Goal: Book appointment/travel/reservation

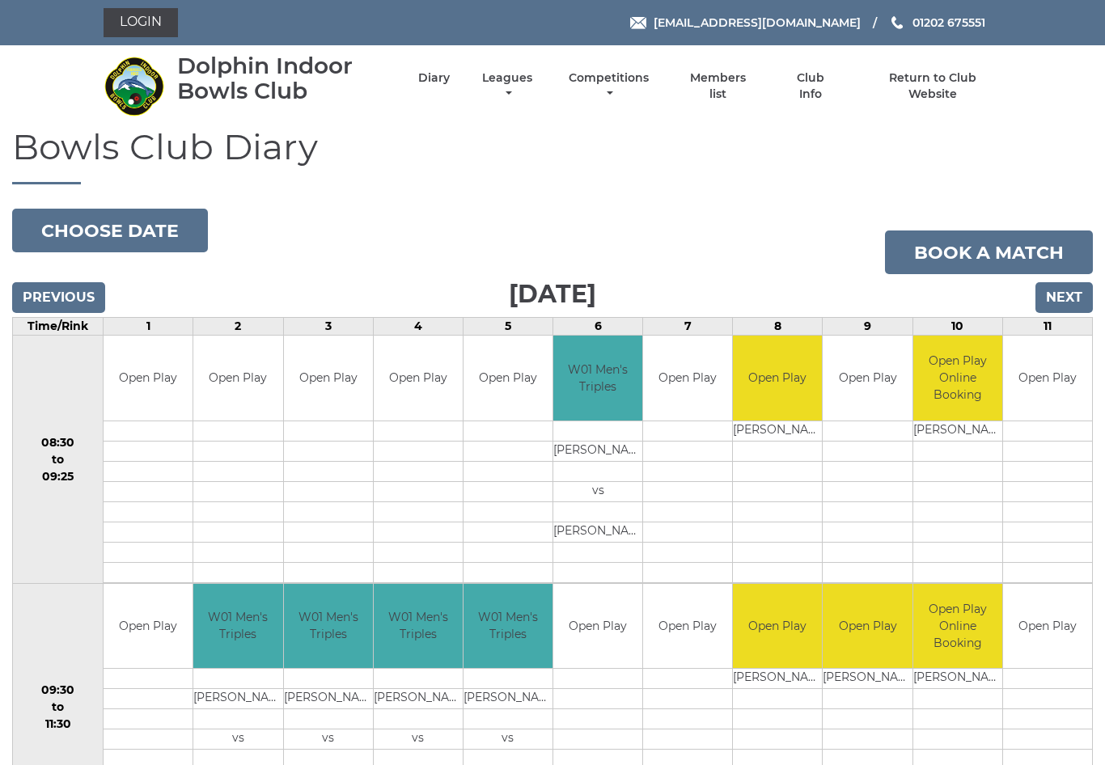
click at [100, 226] on button "Choose date" at bounding box center [110, 231] width 196 height 44
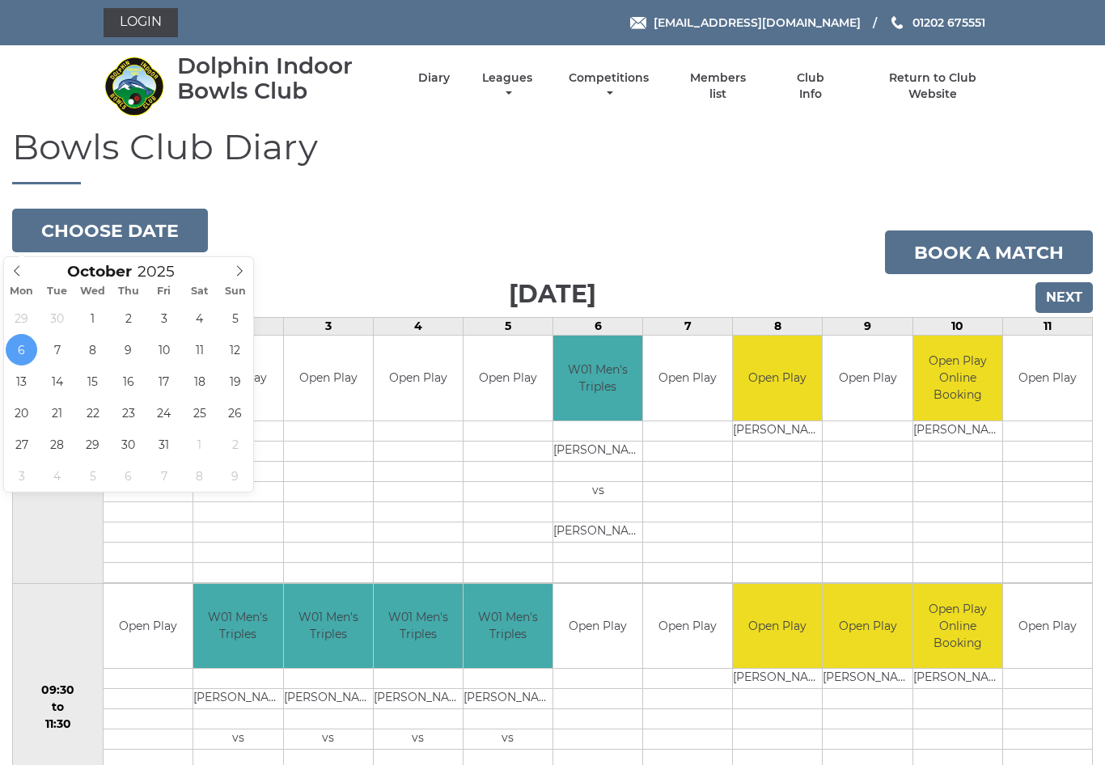
type input "2025-10-11"
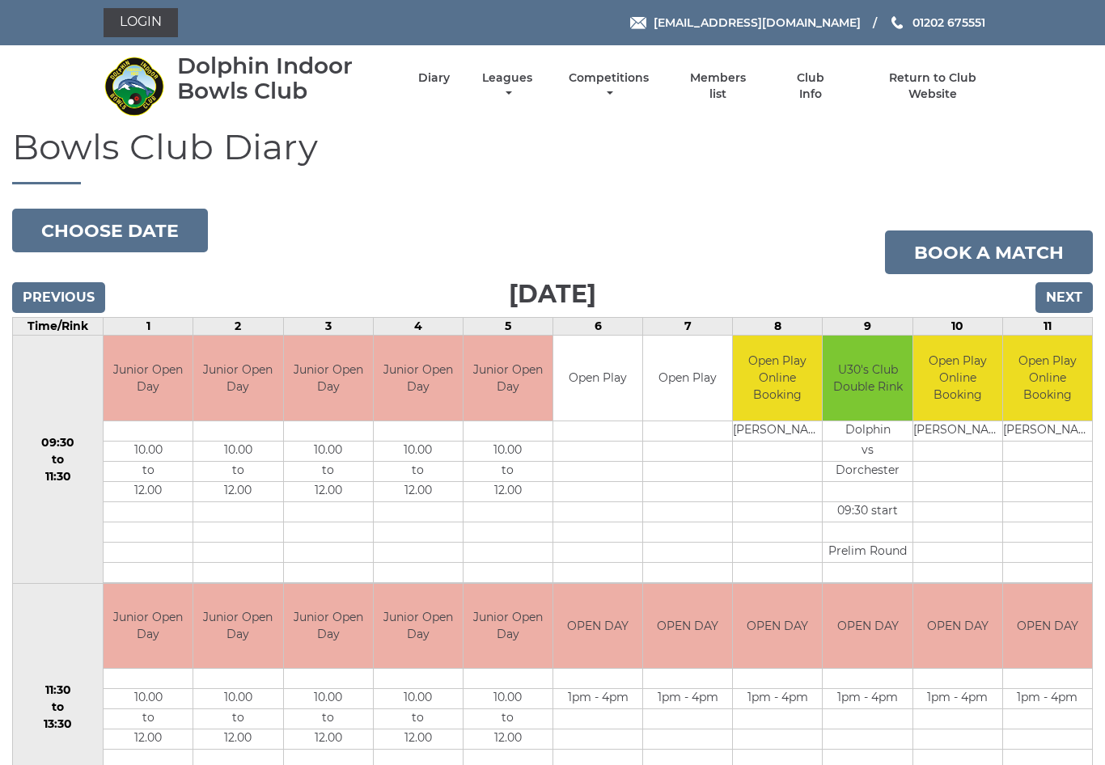
click at [103, 228] on button "Choose date" at bounding box center [110, 231] width 196 height 44
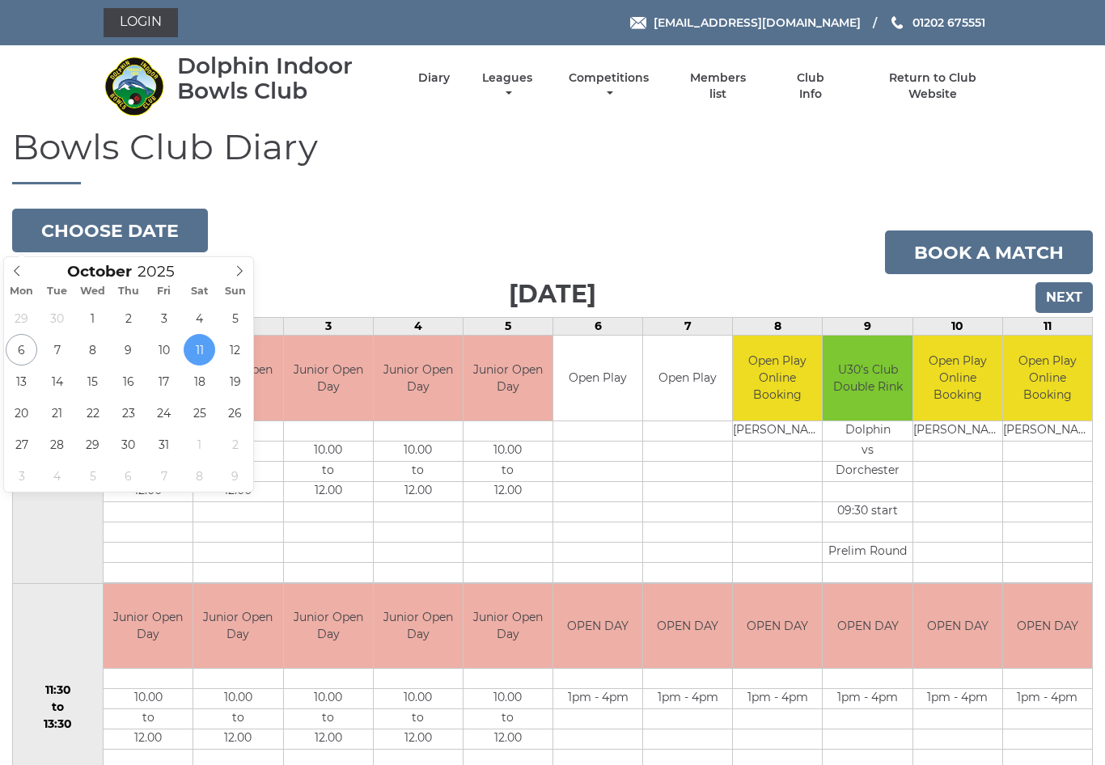
type input "2025-10-04"
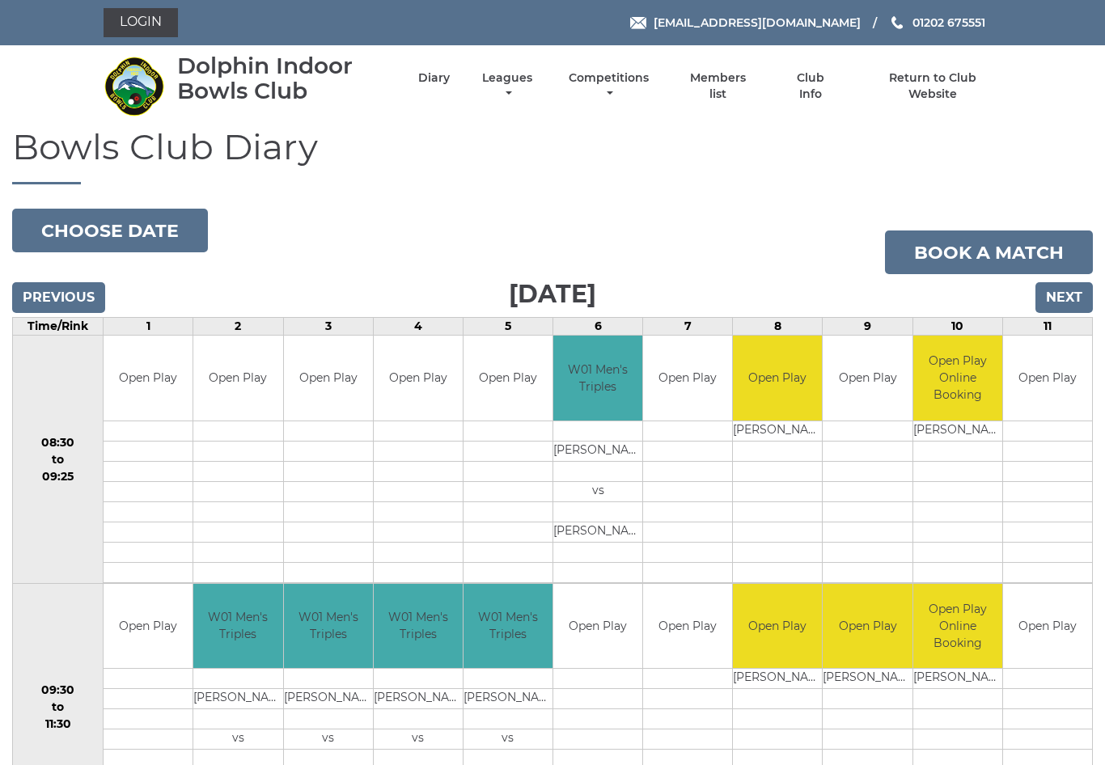
click at [1064, 298] on input "Next" at bounding box center [1063, 297] width 57 height 31
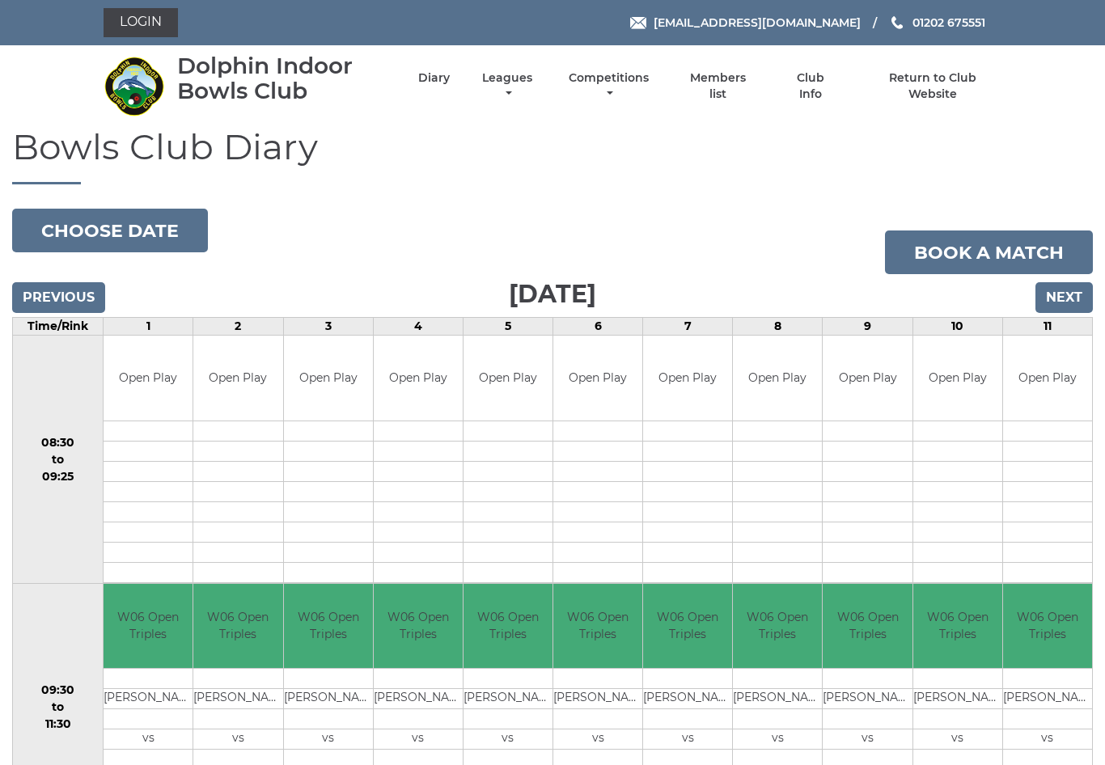
click at [1061, 302] on input "Next" at bounding box center [1063, 297] width 57 height 31
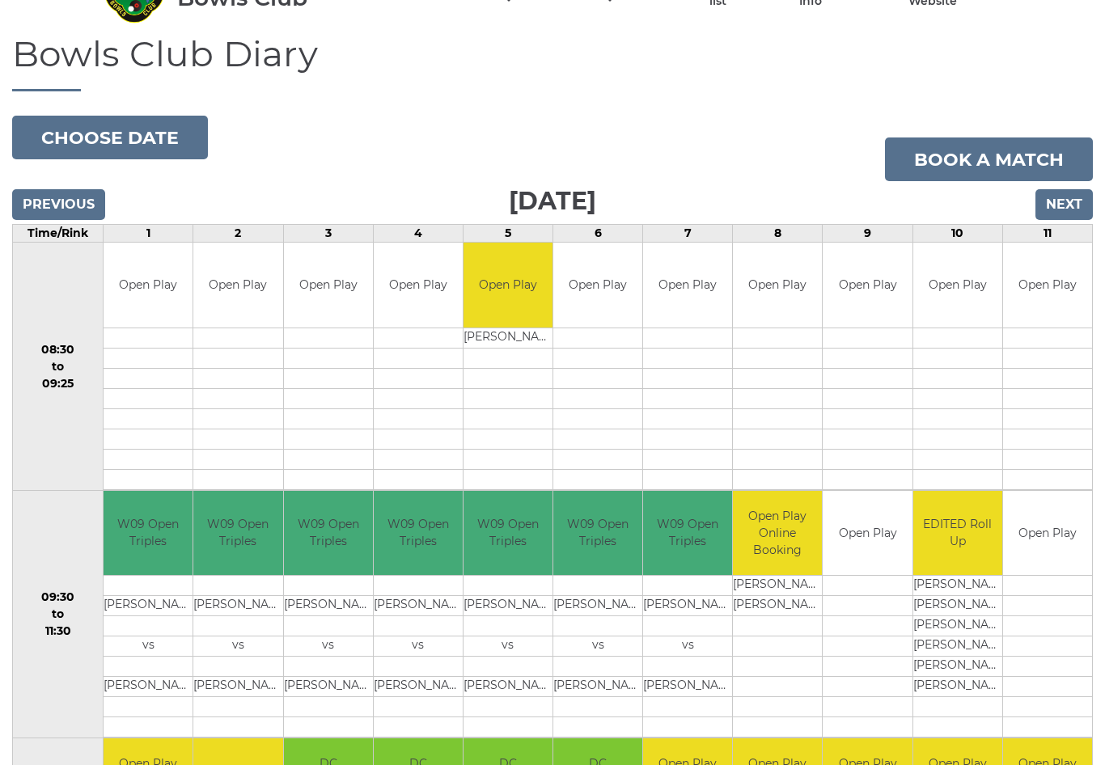
scroll to position [92, 0]
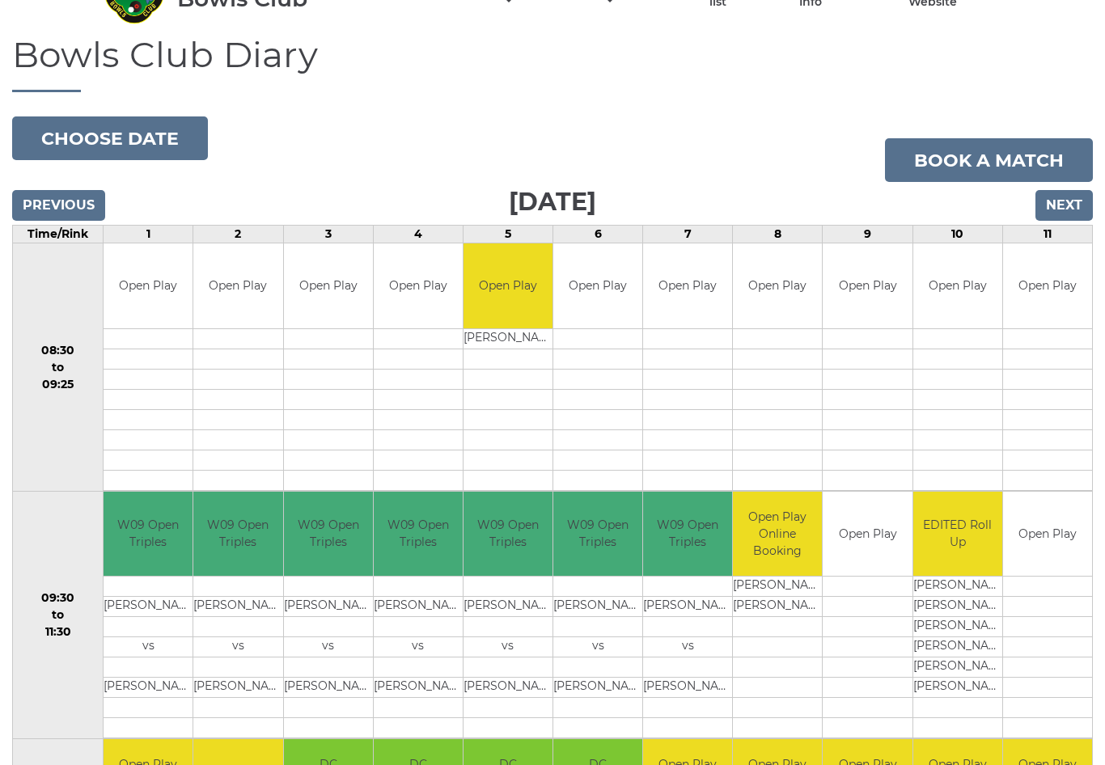
click at [1068, 197] on input "Next" at bounding box center [1063, 205] width 57 height 31
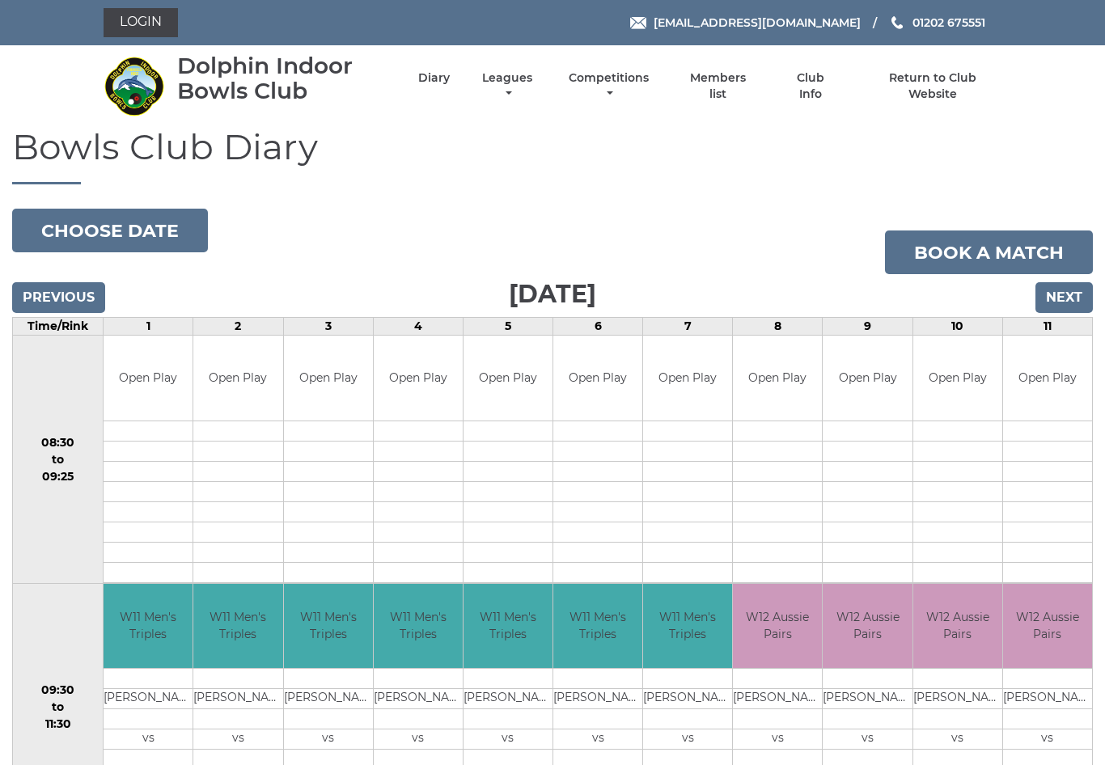
click at [1069, 293] on input "Next" at bounding box center [1063, 297] width 57 height 31
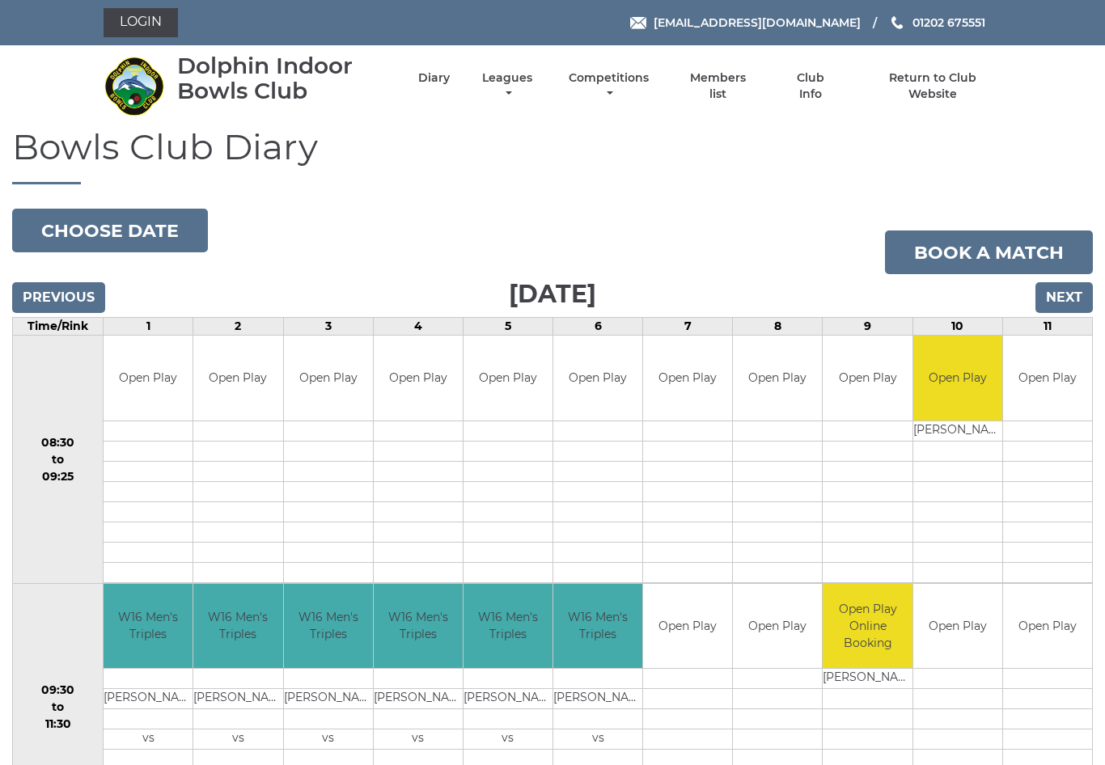
click at [1064, 287] on input "Next" at bounding box center [1063, 297] width 57 height 31
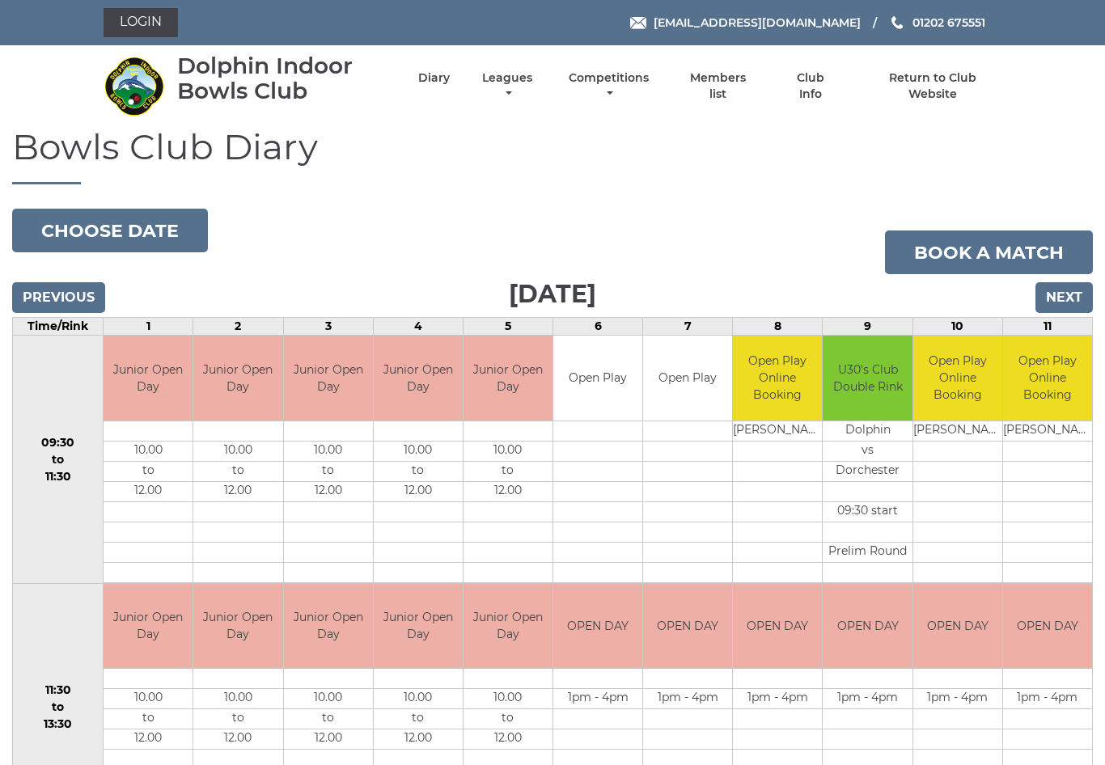
click at [1064, 296] on input "Next" at bounding box center [1063, 297] width 57 height 31
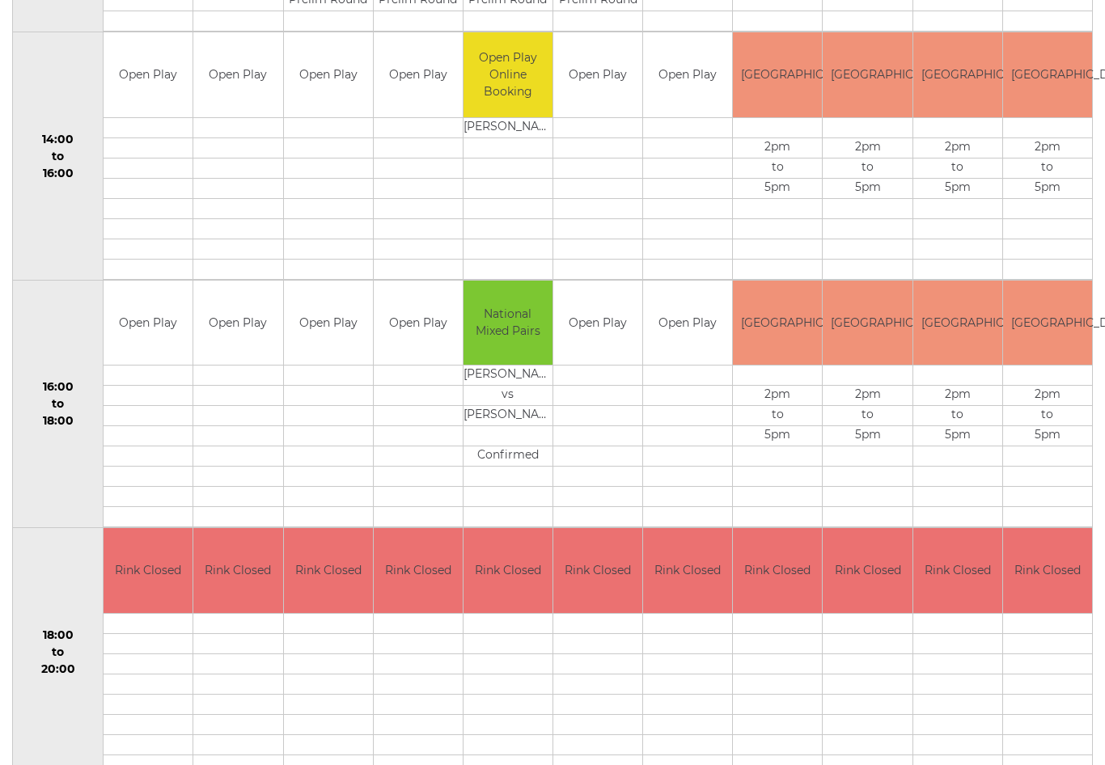
scroll to position [823, 0]
